Goal: Information Seeking & Learning: Learn about a topic

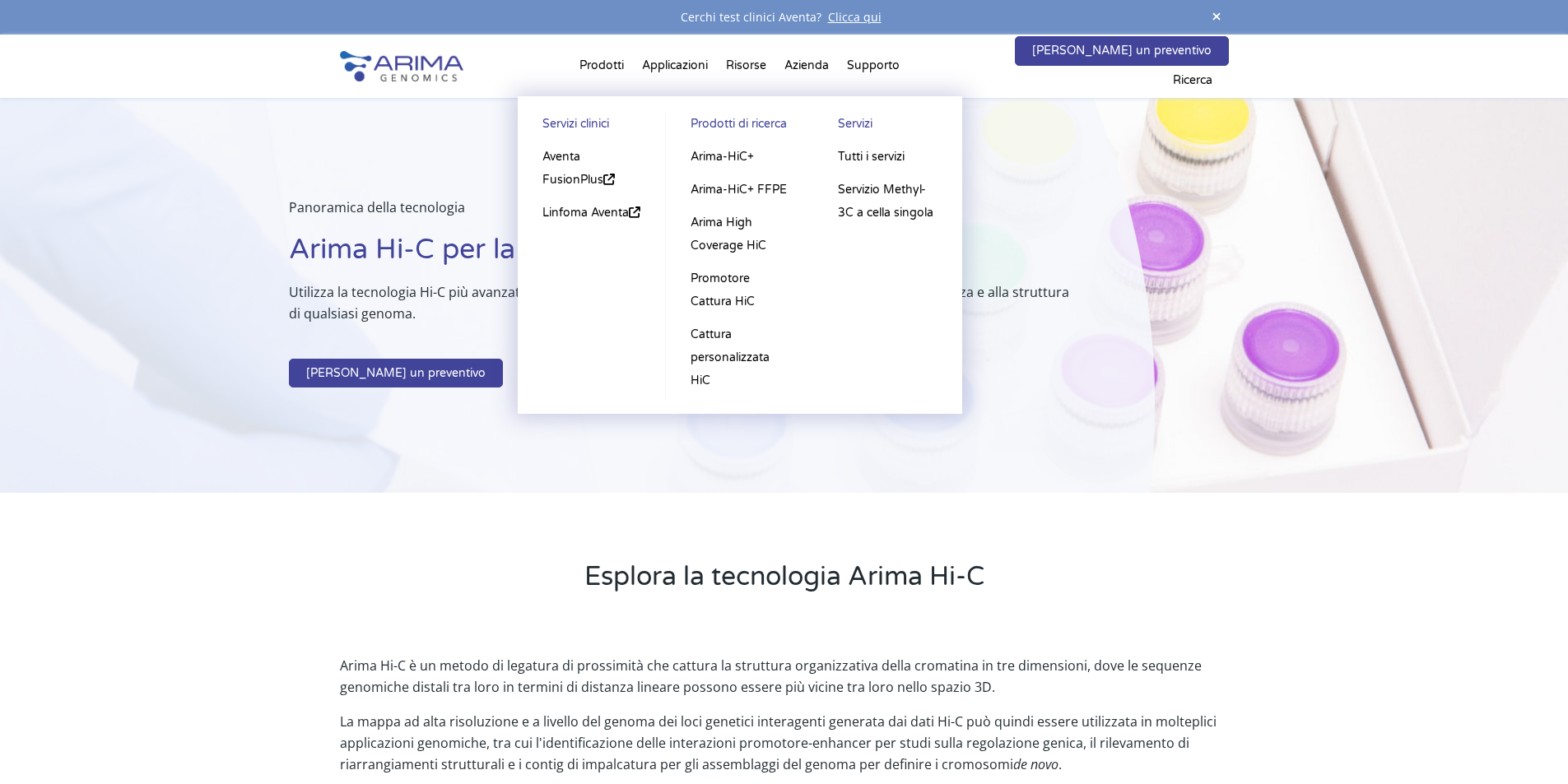
click at [618, 64] on li "Prodotti Servizi clinici Aventa FusionPlus Linfoma Aventa Prodotti di ricerca A…" at bounding box center [602, 69] width 63 height 56
click at [749, 155] on font "Arima-HiC+" at bounding box center [723, 156] width 64 height 14
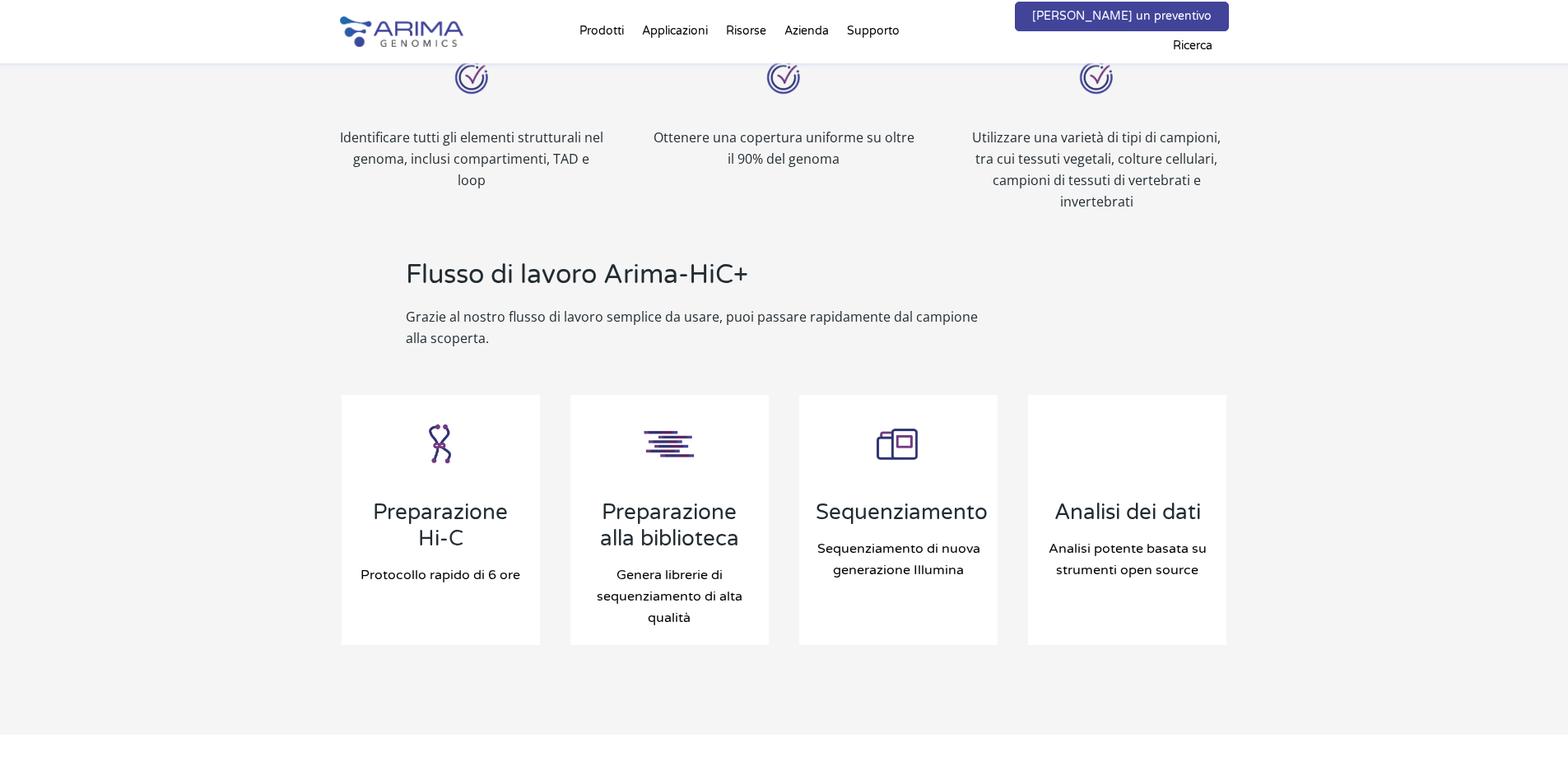
scroll to position [1579, 0]
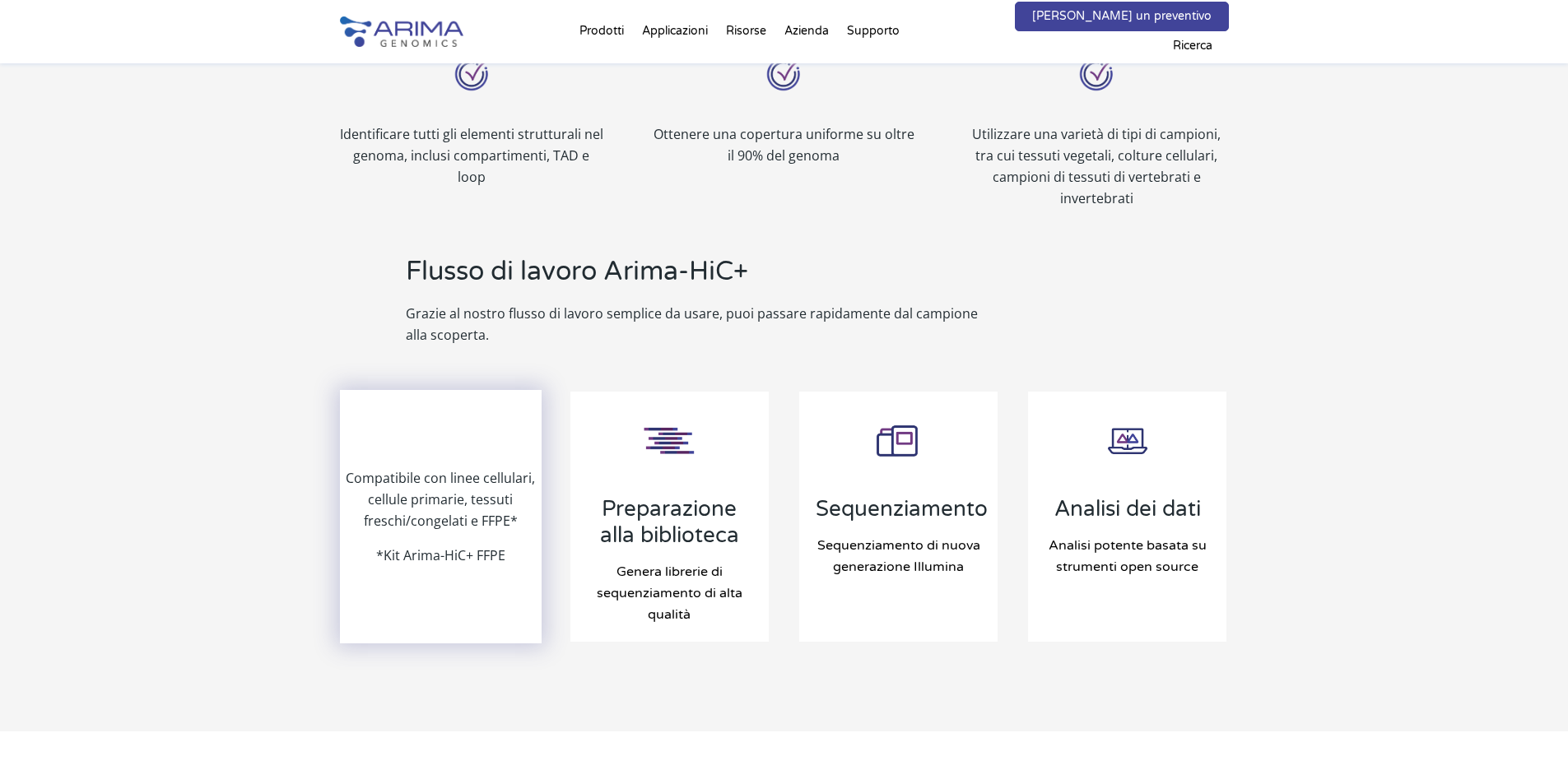
click at [468, 560] on font "*Kit Arima-HiC+ FFPE" at bounding box center [441, 555] width 130 height 18
click at [470, 461] on div "Compatibile con linee cellulari, cellule primarie, tessuti freschi/congelati e …" at bounding box center [440, 516] width 199 height 251
click at [454, 498] on font "Compatibile con linee cellulari, cellule primarie, tessuti freschi/congelati e …" at bounding box center [440, 499] width 190 height 61
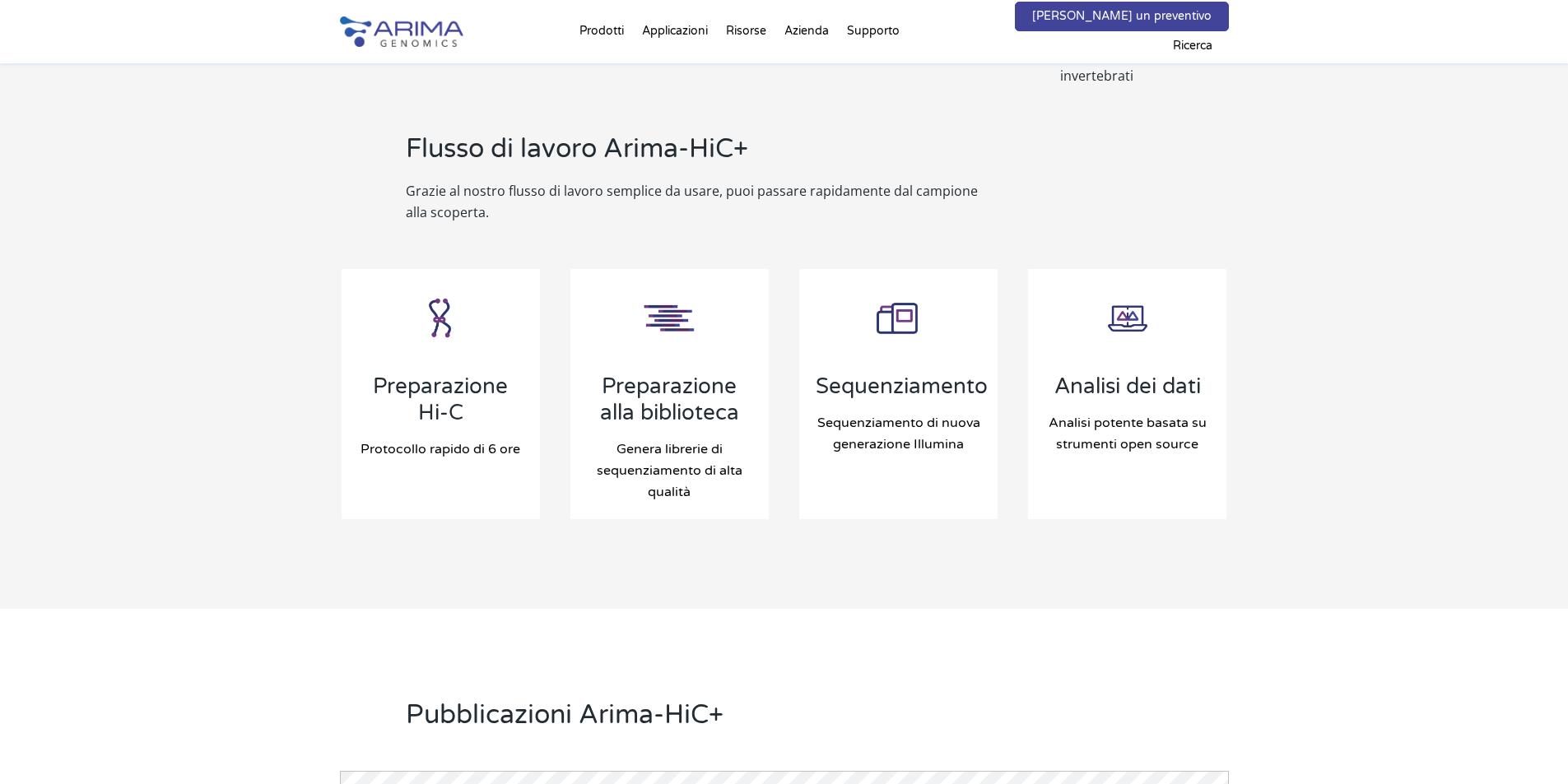
scroll to position [1712, 0]
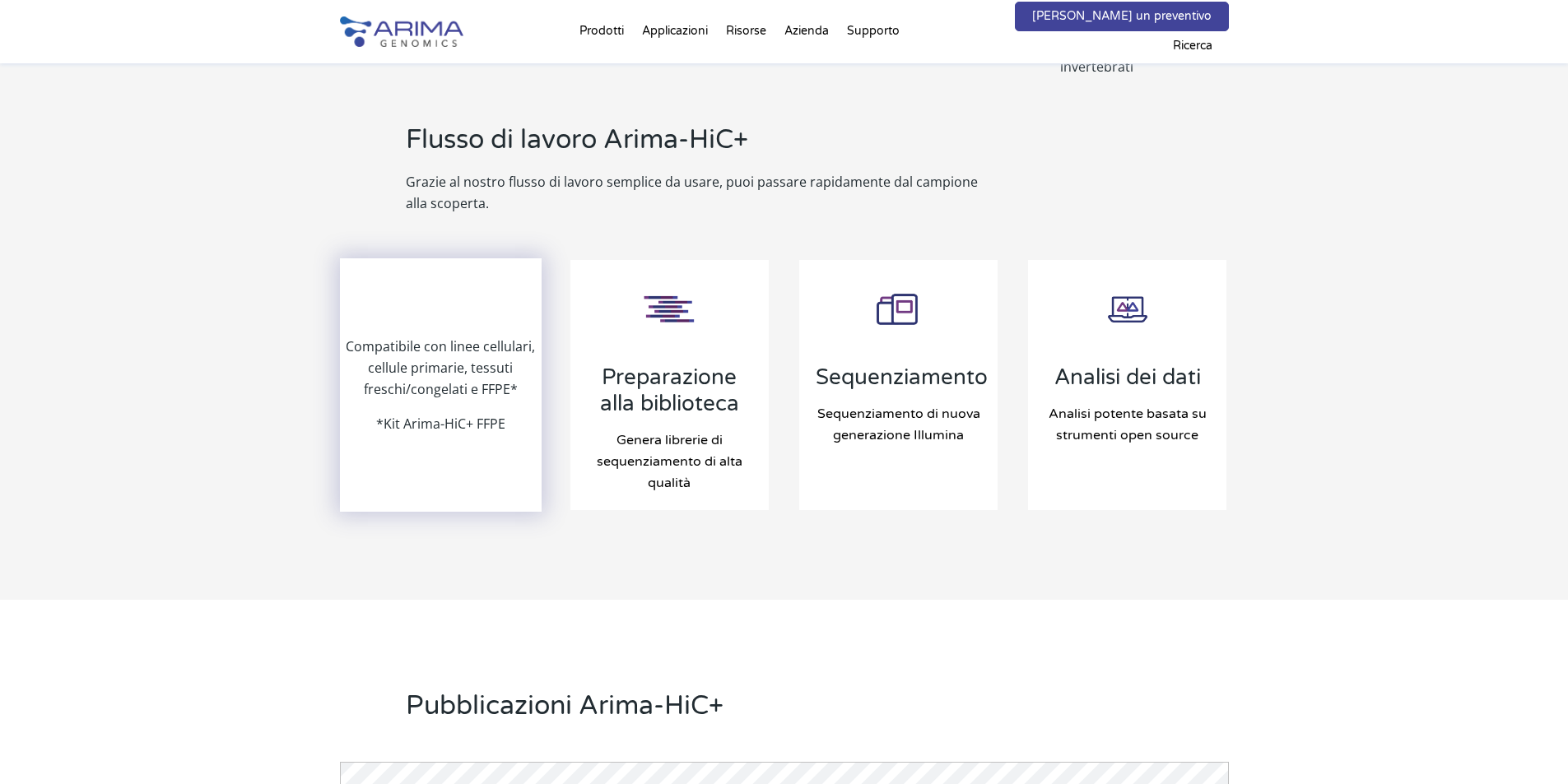
click at [412, 375] on font "Compatibile con linee cellulari, cellule primarie, tessuti freschi/congelati e …" at bounding box center [440, 368] width 190 height 61
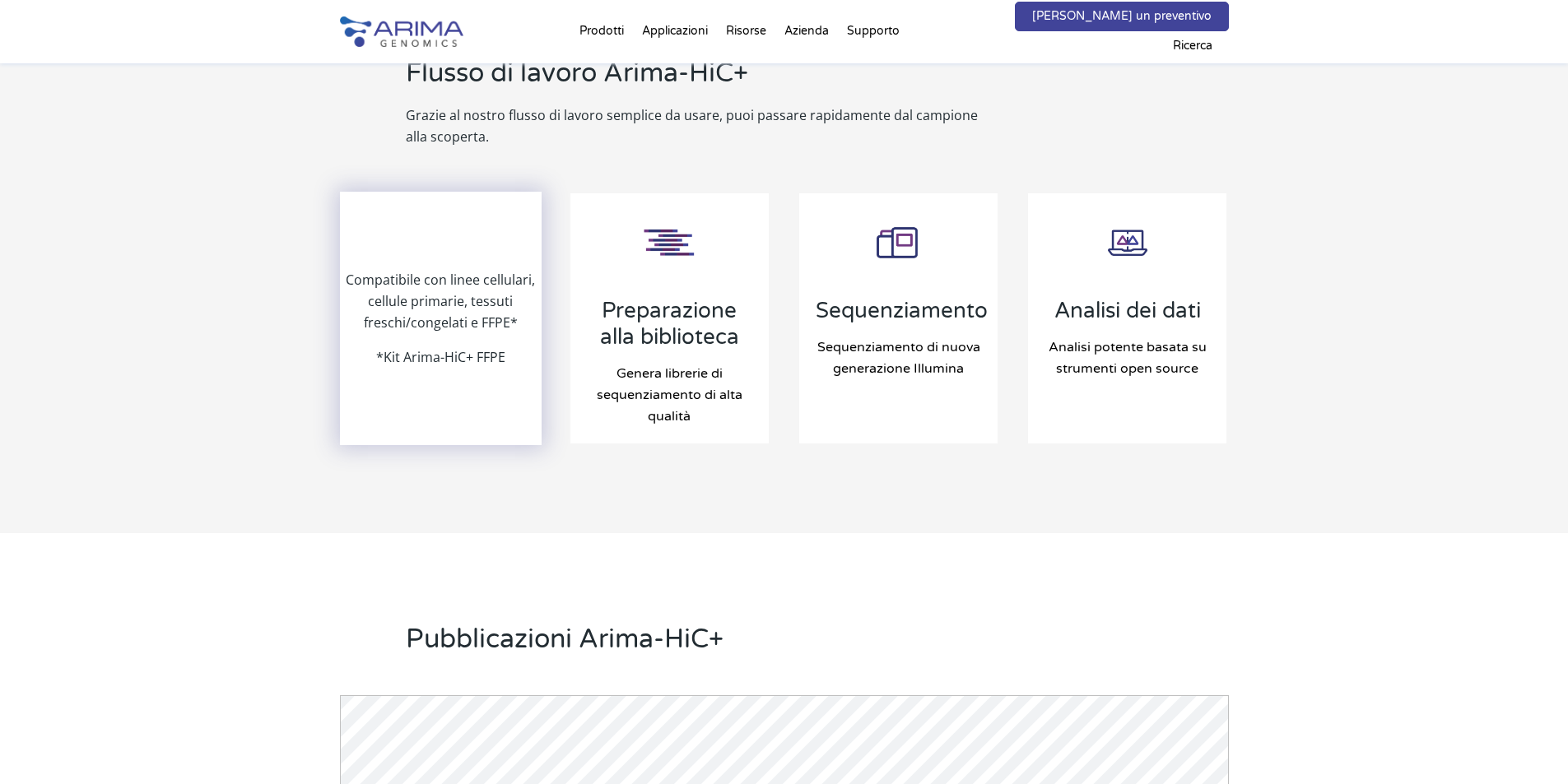
scroll to position [1778, 0]
click at [437, 321] on font "Compatibile con linee cellulari, cellule primarie, tessuti freschi/congelati e …" at bounding box center [440, 302] width 190 height 61
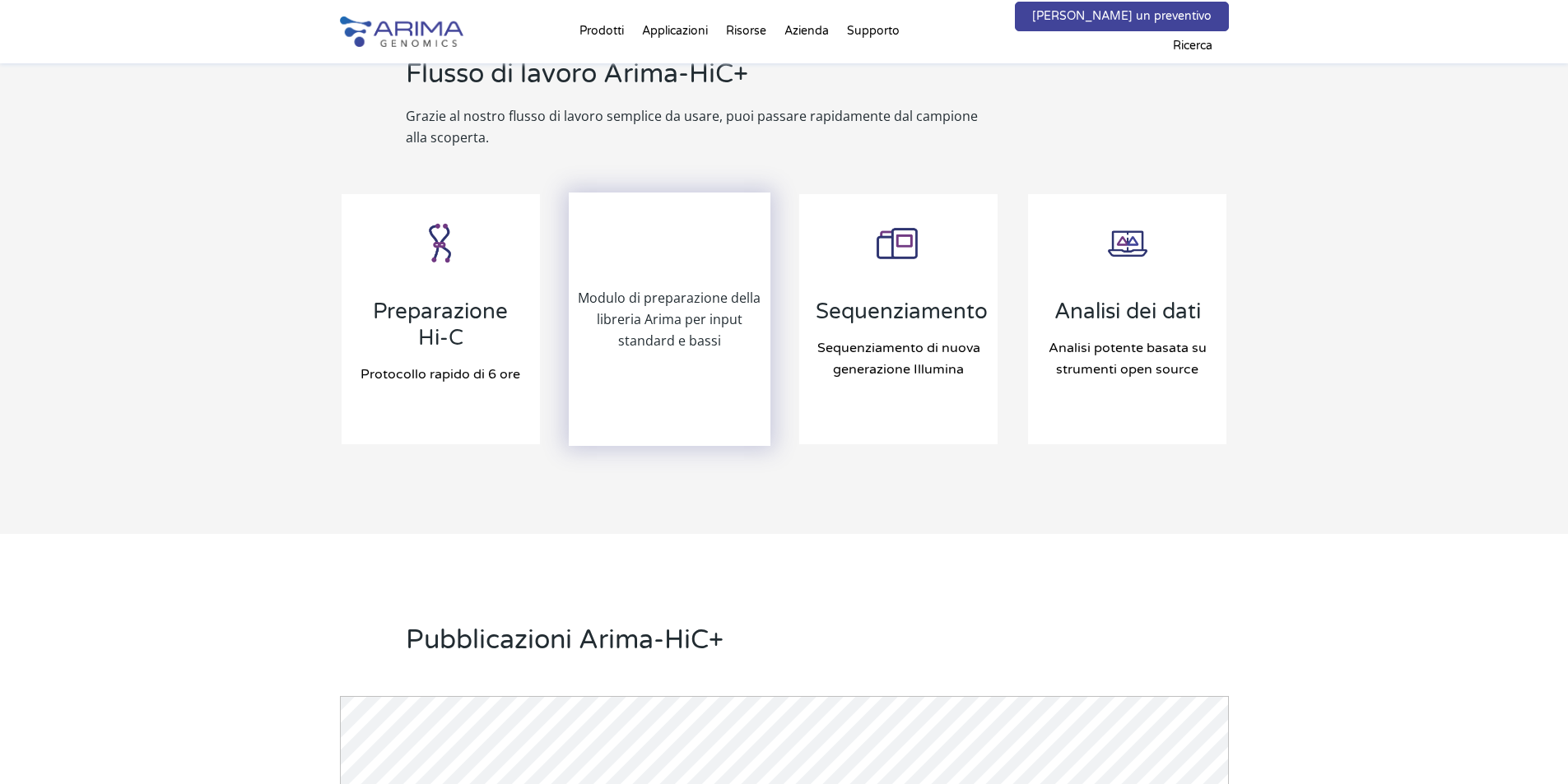
click at [710, 333] on font "Modulo di preparazione della libreria Arima per input standard e bassi" at bounding box center [669, 319] width 183 height 61
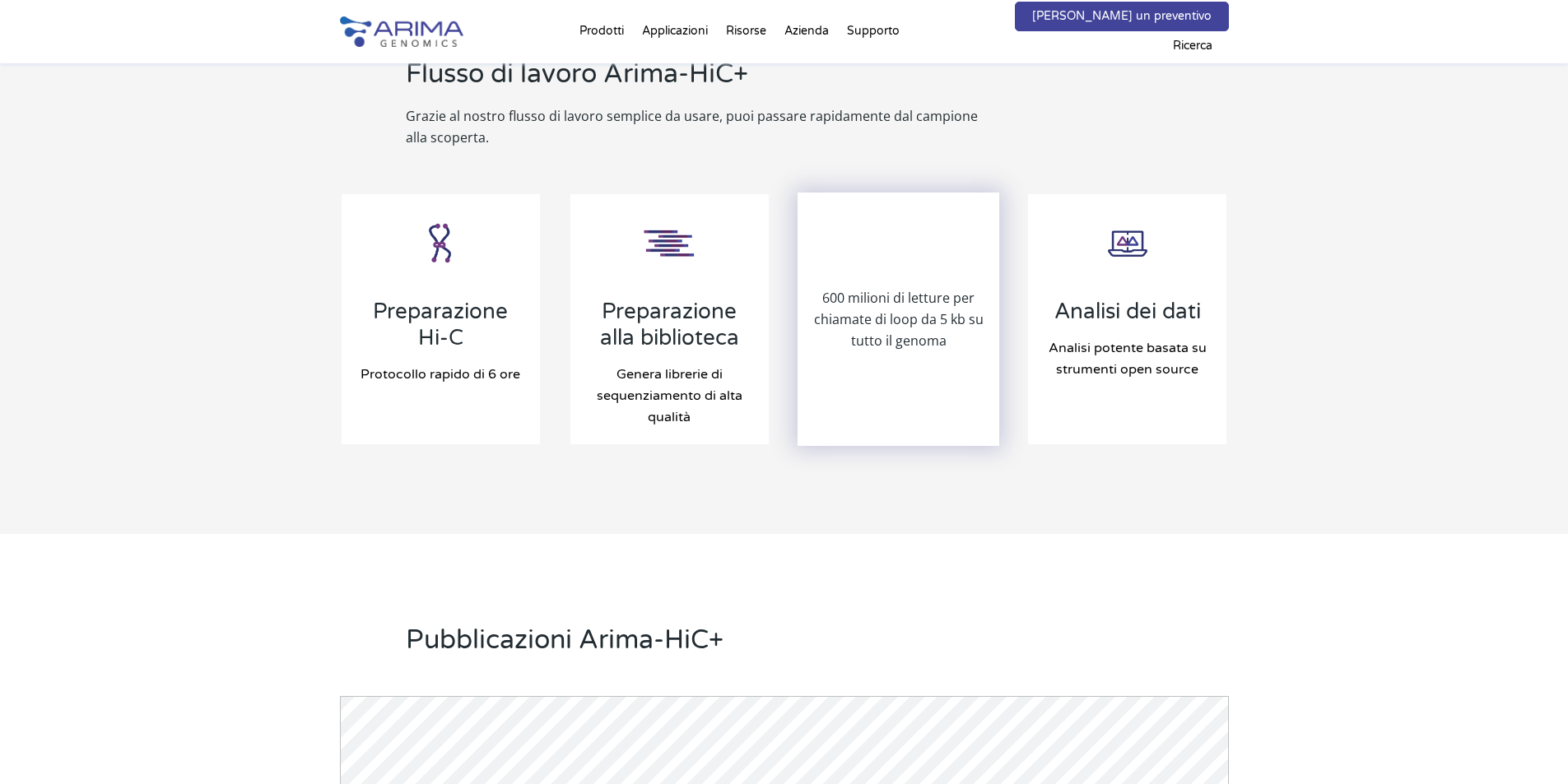
click at [853, 311] on font "600 milioni di letture per chiamate di loop da 5 kb su tutto il genoma" at bounding box center [899, 319] width 170 height 61
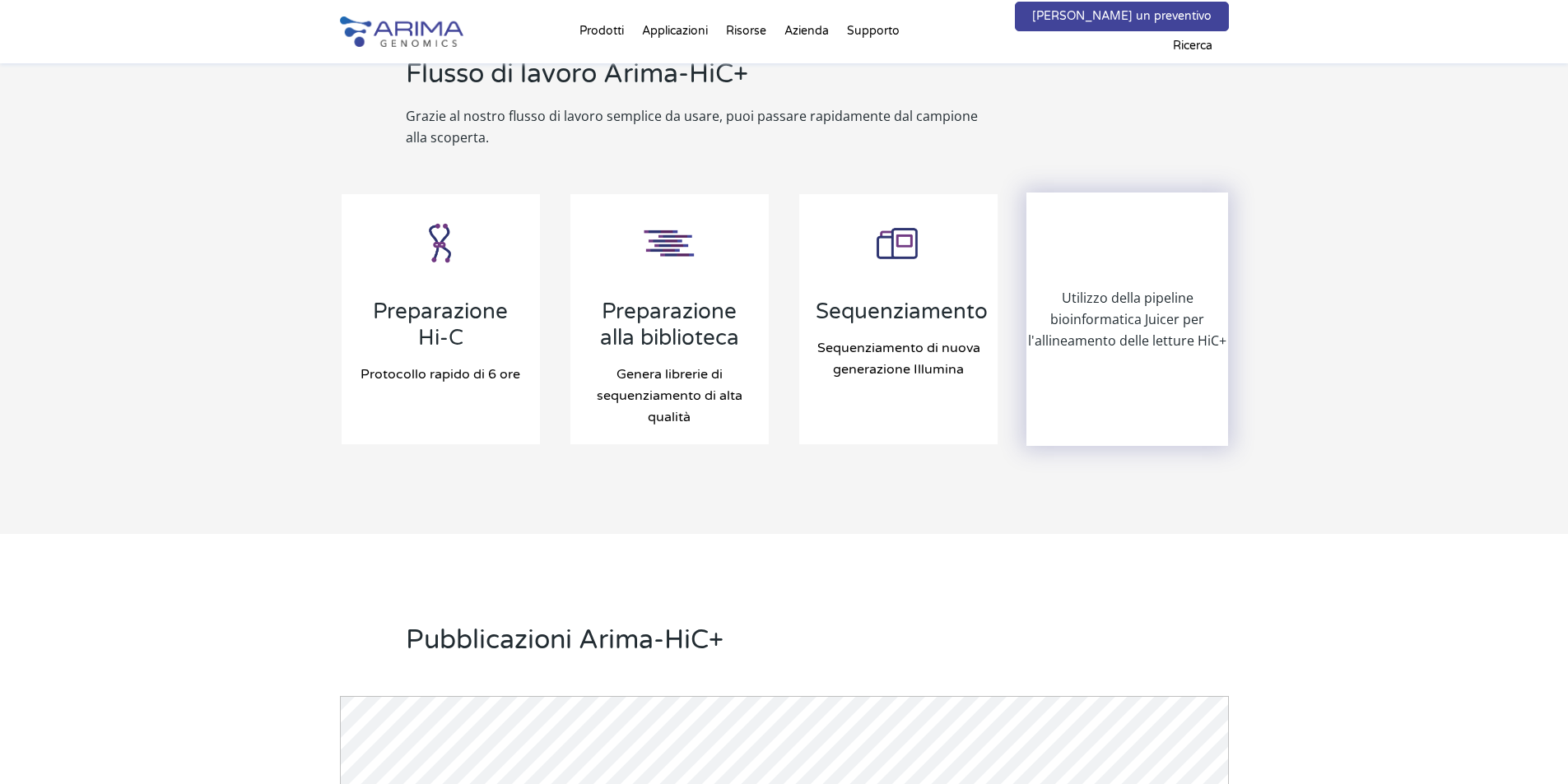
click at [1126, 305] on font "Utilizzo della pipeline bioinformatica Juicer per l'allineamento delle letture …" at bounding box center [1128, 319] width 198 height 61
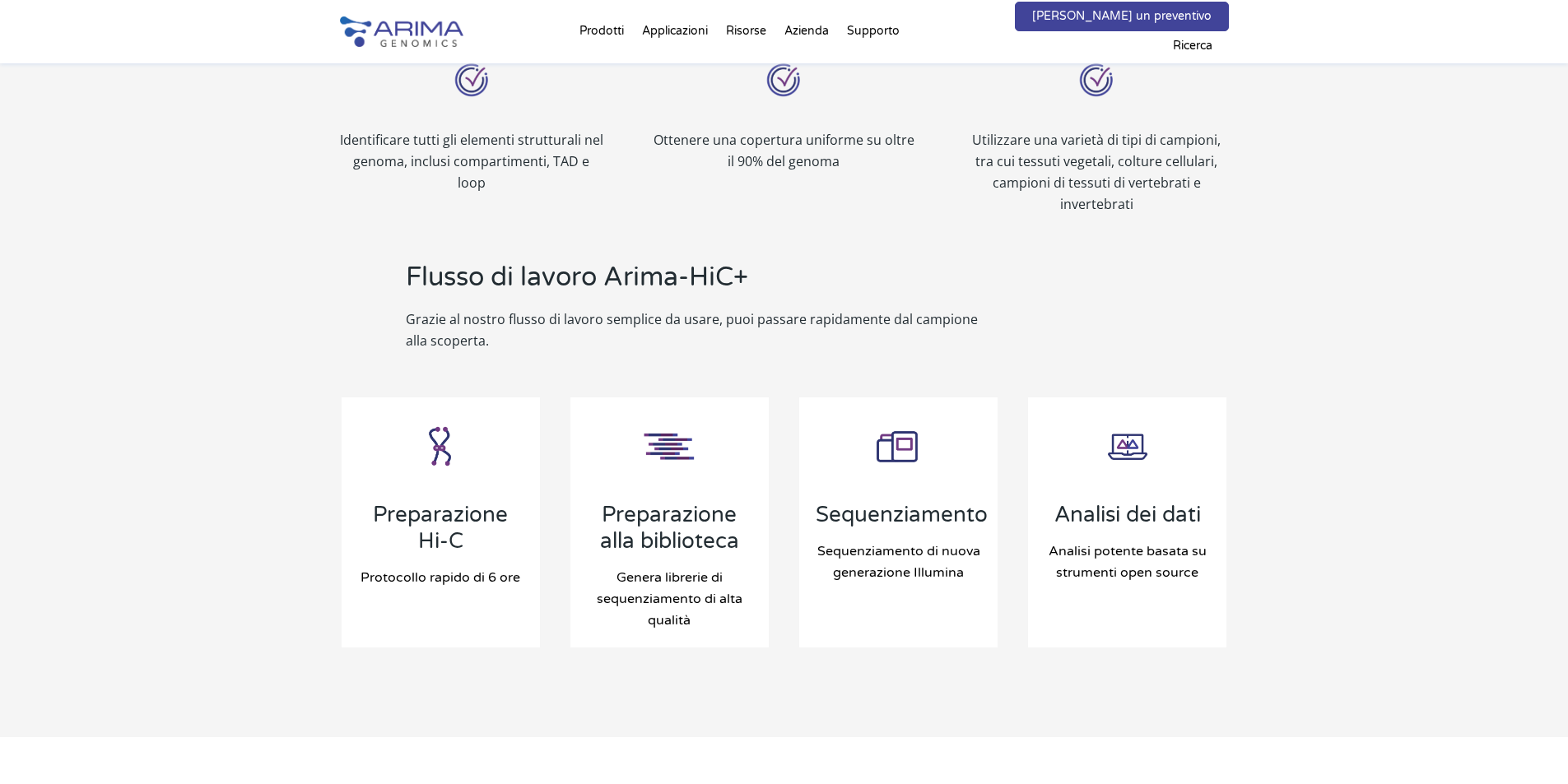
scroll to position [1579, 0]
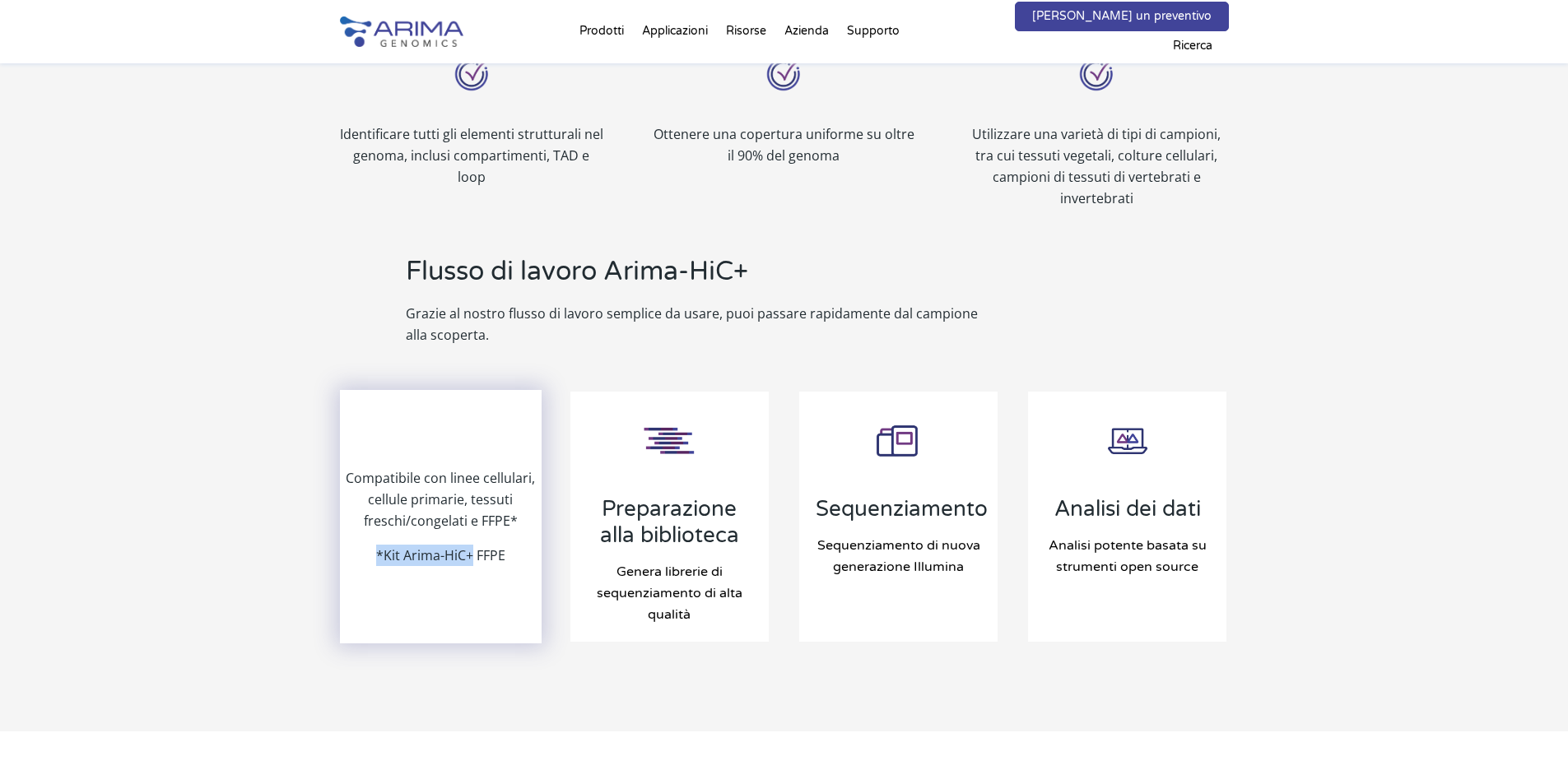
drag, startPoint x: 378, startPoint y: 559, endPoint x: 473, endPoint y: 560, distance: 95.0
click at [473, 560] on font "*Kit Arima-HiC+ FFPE" at bounding box center [441, 555] width 130 height 18
click at [425, 555] on font "*Kit Arima-HiC+ FFPE" at bounding box center [441, 555] width 130 height 18
drag, startPoint x: 384, startPoint y: 553, endPoint x: 505, endPoint y: 564, distance: 121.5
click at [505, 564] on div "Compatibile con linee cellulari, cellule primarie, tessuti freschi/congelati e …" at bounding box center [440, 516] width 199 height 251
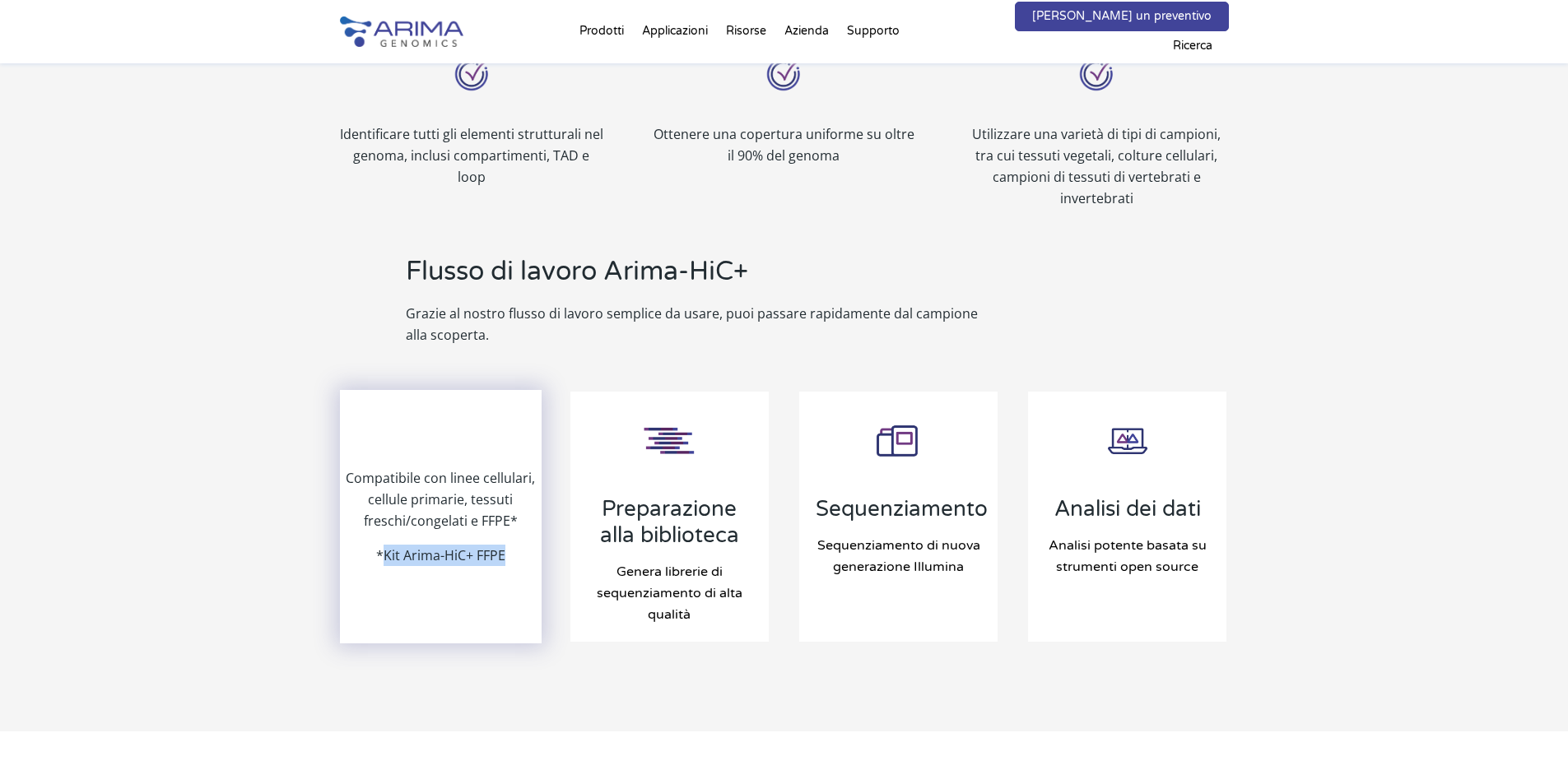
copy font "Kit Arima-HiC+ FFPE"
